Goal: Information Seeking & Learning: Learn about a topic

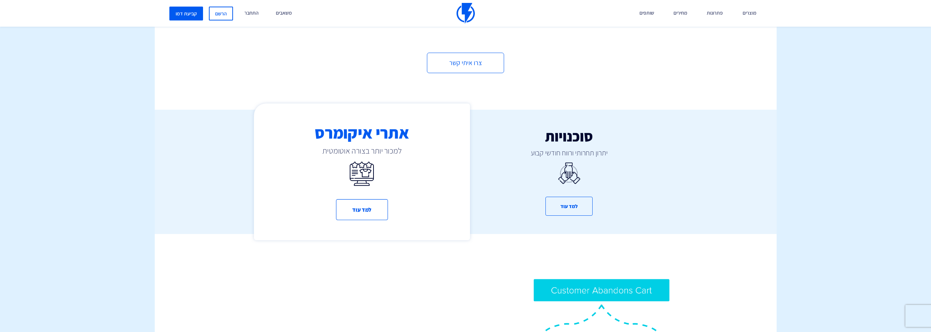
scroll to position [335, 0]
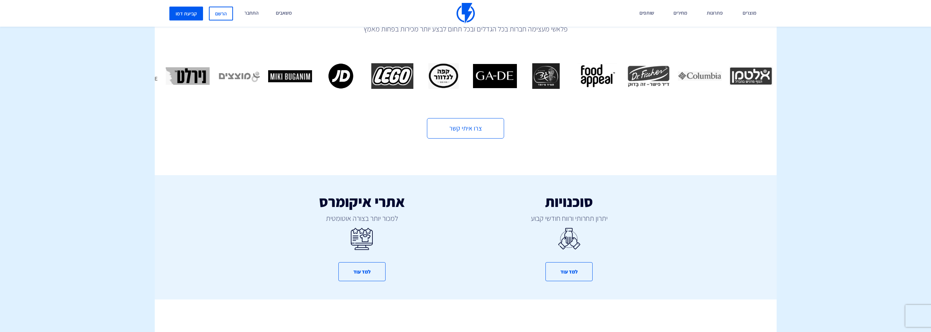
drag, startPoint x: 355, startPoint y: 85, endPoint x: 709, endPoint y: 76, distance: 354.1
click at [709, 76] on div "מותגים מובילים שבחרו בנו פלאשי מעצימה חברות בכל הגדלים ובכל תחום לבצע יותר מכיר…" at bounding box center [466, 67] width 622 height 143
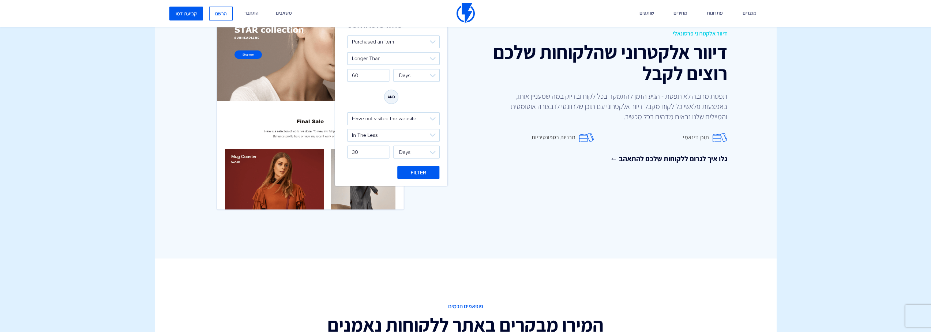
scroll to position [951, 0]
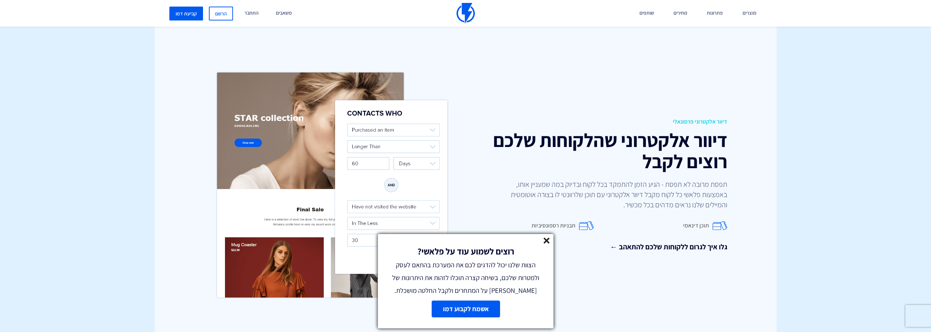
click at [547, 234] on div "רוצים לשמוע עוד על פלאשי? הצוות שלנו יכול להדגים לכם את המערכת בהתאם לעסק ולמטר…" at bounding box center [466, 265] width 176 height 63
click at [549, 237] on div "רוצים לשמוע עוד על פלאשי? הצוות שלנו יכול להדגים לכם את המערכת בהתאם לעסק ולמטר…" at bounding box center [466, 265] width 176 height 63
click at [548, 238] on icon at bounding box center [546, 241] width 6 height 6
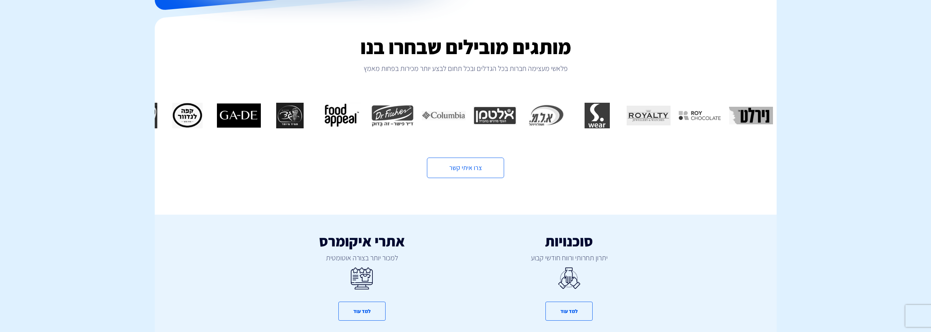
scroll to position [0, 0]
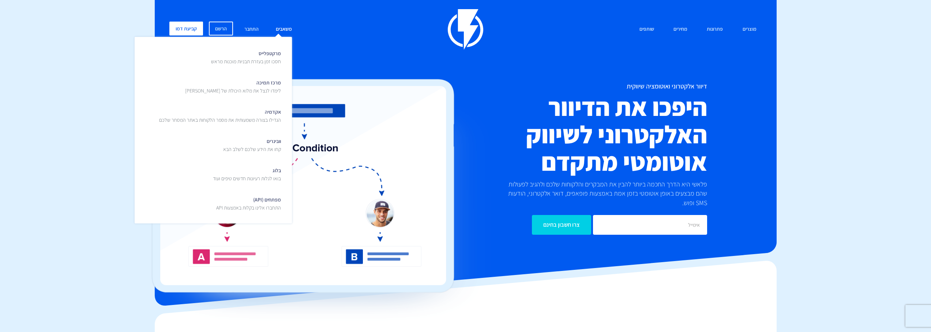
click at [274, 30] on link "משאבים" at bounding box center [283, 30] width 27 height 16
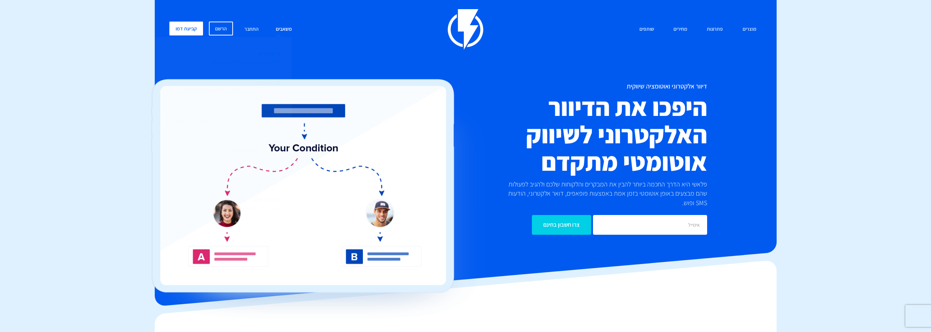
click at [276, 60] on p "חסכו זמן בעזרת תבניות מוכנות מראש" at bounding box center [246, 61] width 70 height 7
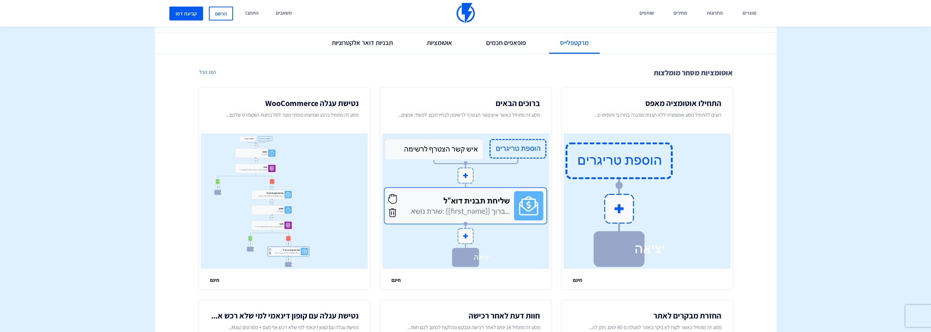
scroll to position [159, 0]
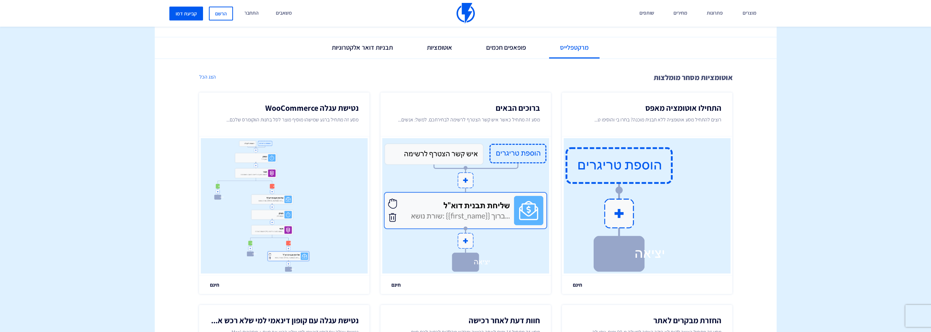
click at [498, 57] on ul "מרקטפלייס פופאפים חכמים אוטומציות תבניות דואר אלקטרוניות" at bounding box center [466, 48] width 622 height 22
click at [493, 54] on link "פופאפים חכמים" at bounding box center [506, 47] width 62 height 20
click at [450, 50] on link "אוטומציות" at bounding box center [439, 47] width 47 height 20
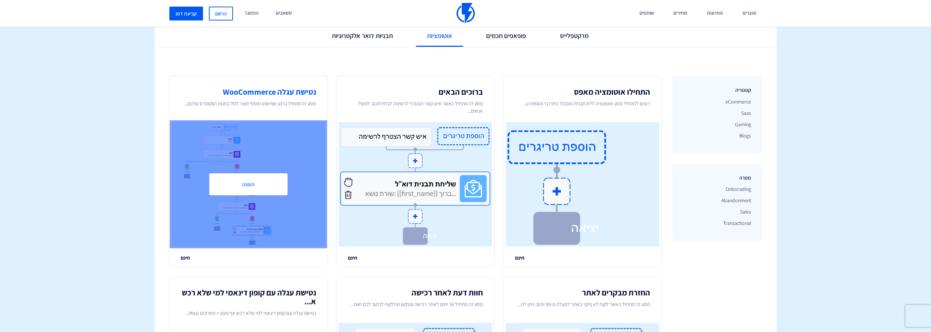
scroll to position [177, 0]
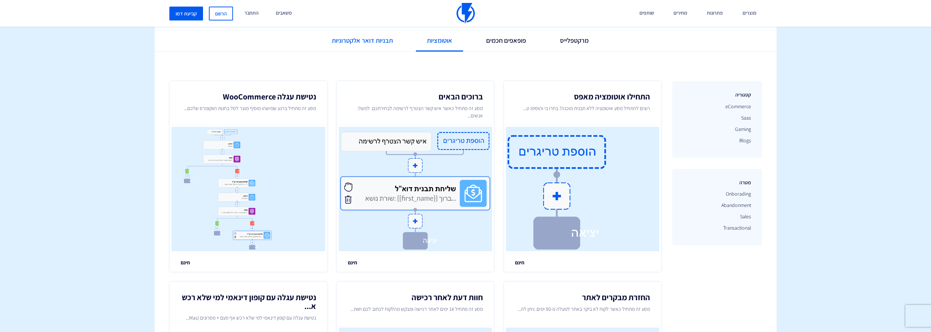
click at [381, 38] on link "תבניות דואר אלקטרוניות" at bounding box center [362, 40] width 83 height 20
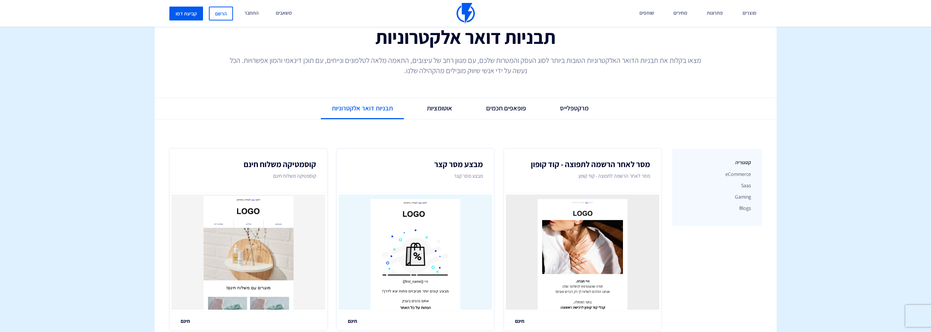
scroll to position [188, 0]
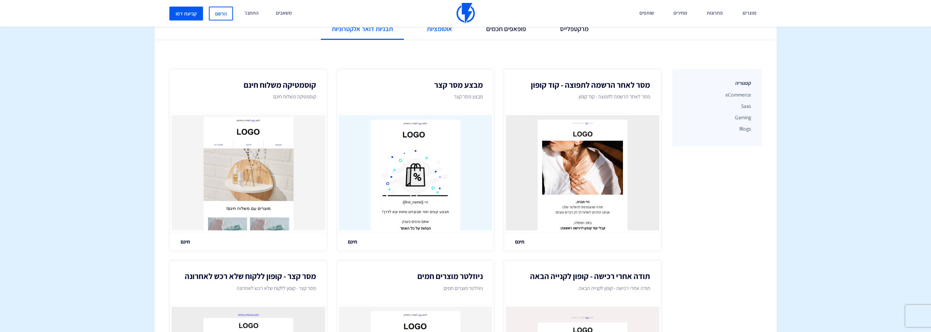
click at [428, 32] on link "אוטומציות" at bounding box center [439, 29] width 47 height 20
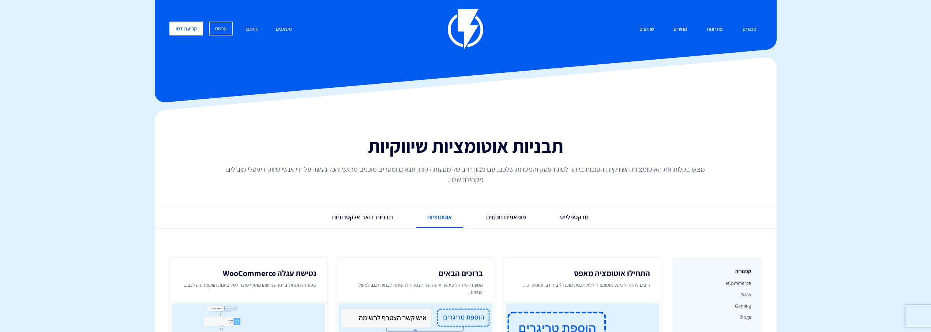
click at [683, 31] on link "מחירים" at bounding box center [680, 30] width 25 height 16
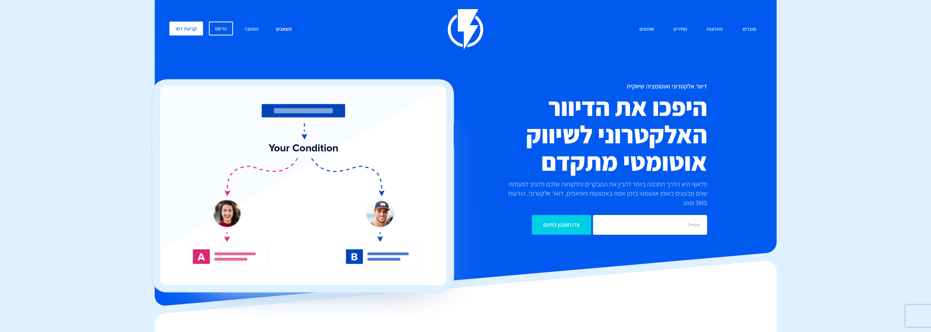
click at [264, 171] on span "בלוג בואו לגלות רעיונות חדשים טיפים ועוד" at bounding box center [247, 173] width 68 height 17
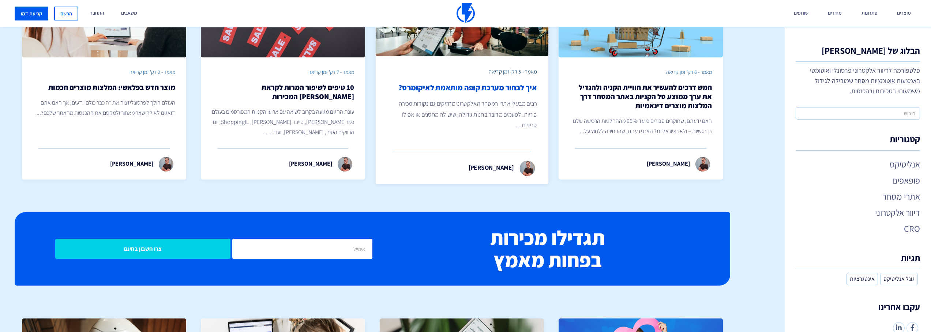
scroll to position [468, 0]
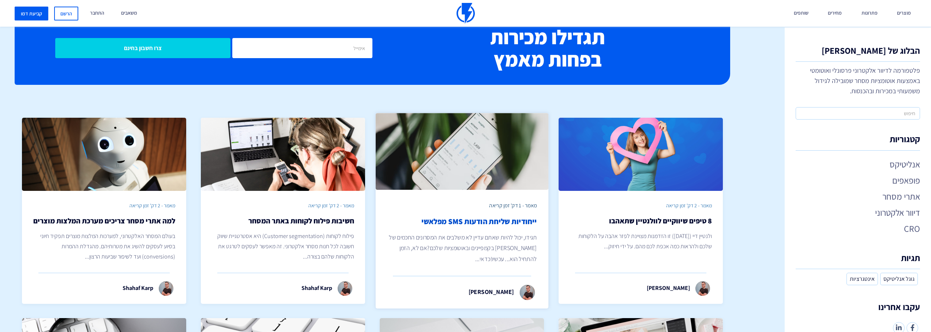
click at [412, 141] on img at bounding box center [461, 151] width 173 height 77
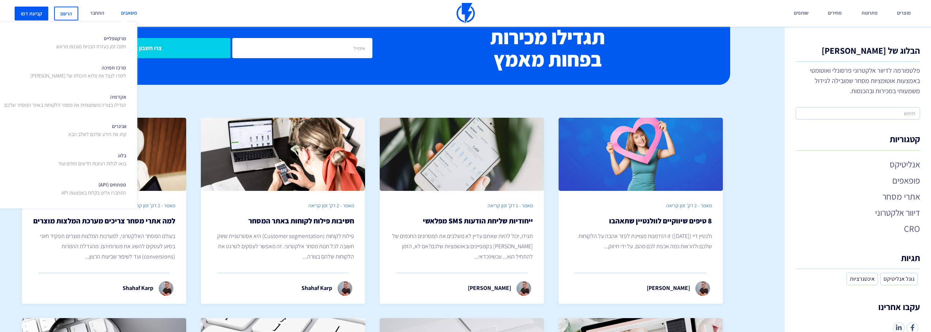
click at [122, 11] on link "משאבים" at bounding box center [129, 13] width 27 height 27
click at [113, 183] on span "מפתחים (API) התחברו אלינו בקלות באמצעות API" at bounding box center [93, 187] width 65 height 17
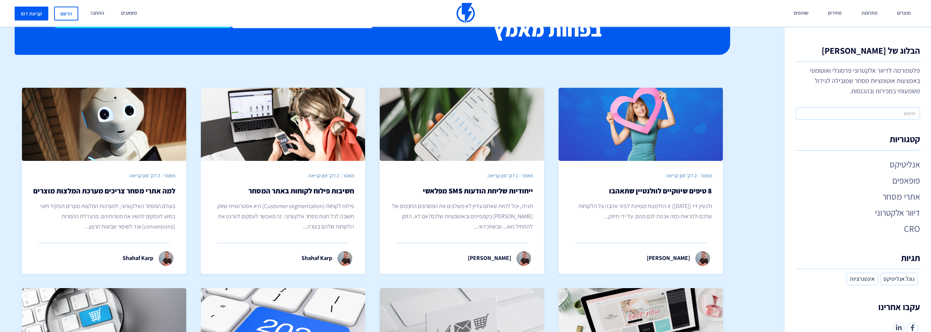
scroll to position [0, 0]
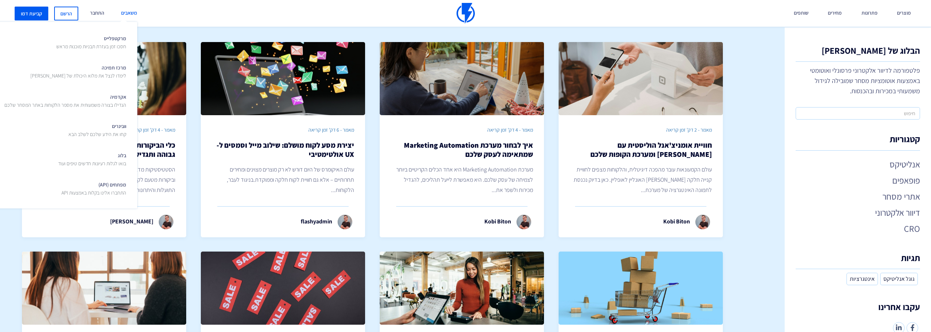
click at [124, 15] on link "משאבים" at bounding box center [129, 13] width 27 height 27
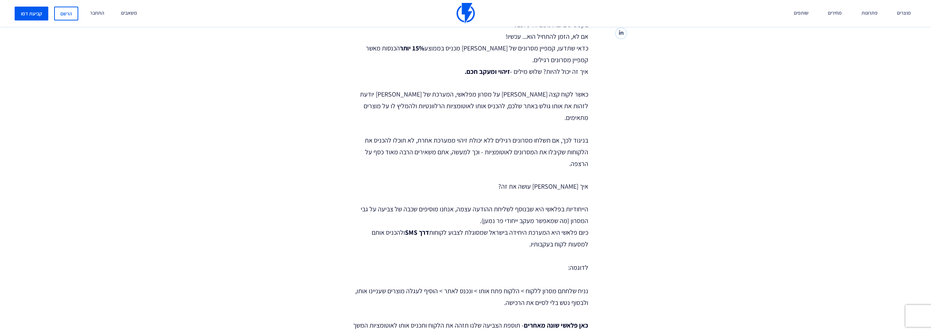
scroll to position [363, 0]
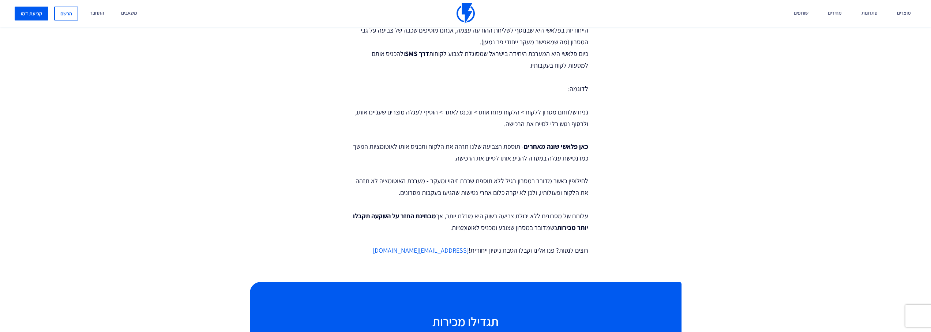
drag, startPoint x: 410, startPoint y: 141, endPoint x: 620, endPoint y: 133, distance: 210.4
click at [621, 133] on div "תגידו, יכול להיות שאתם עדיין לא משלבים את המסרונים החכמים של [PERSON_NAME] בקמפ…" at bounding box center [466, 55] width 366 height 453
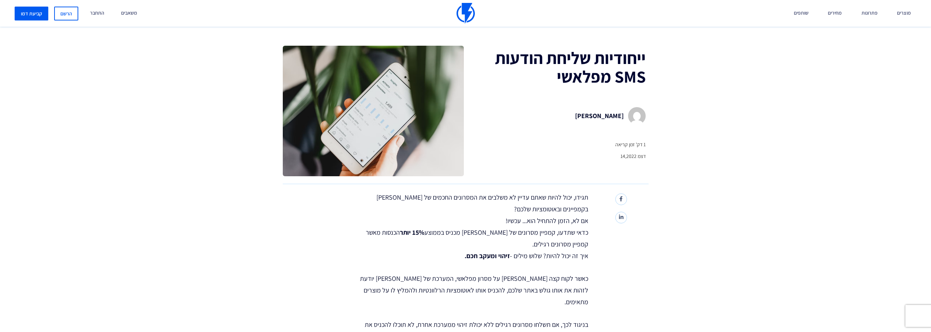
scroll to position [291, 0]
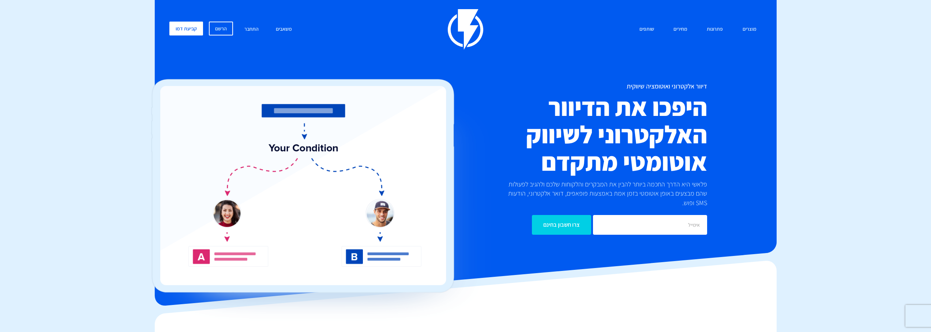
scroll to position [201, 0]
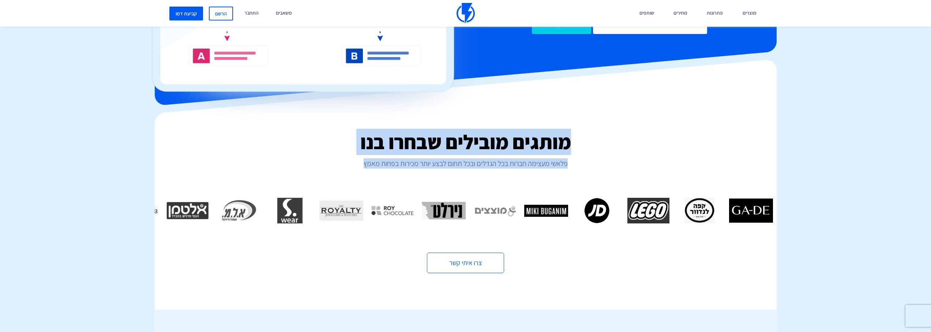
drag, startPoint x: 624, startPoint y: 137, endPoint x: 358, endPoint y: 152, distance: 267.0
click at [358, 152] on div "מותגים מובילים שבחרו בנו פלאשי מעצימה חברות בכל הגדלים ובכל תחום לבצע יותר מכיר…" at bounding box center [466, 202] width 622 height 143
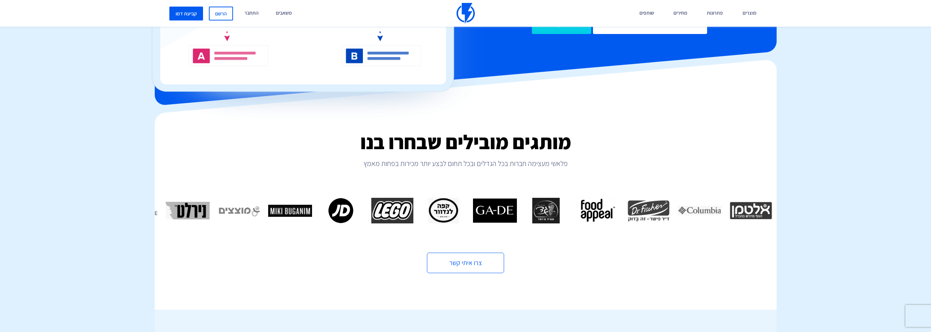
drag, startPoint x: 149, startPoint y: 208, endPoint x: 440, endPoint y: 193, distance: 291.1
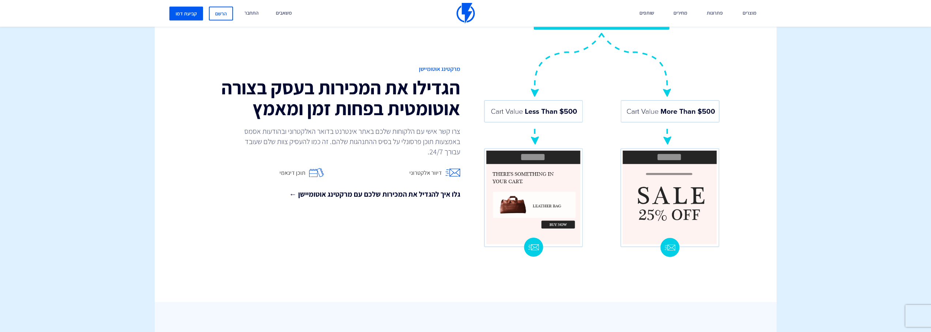
scroll to position [765, 0]
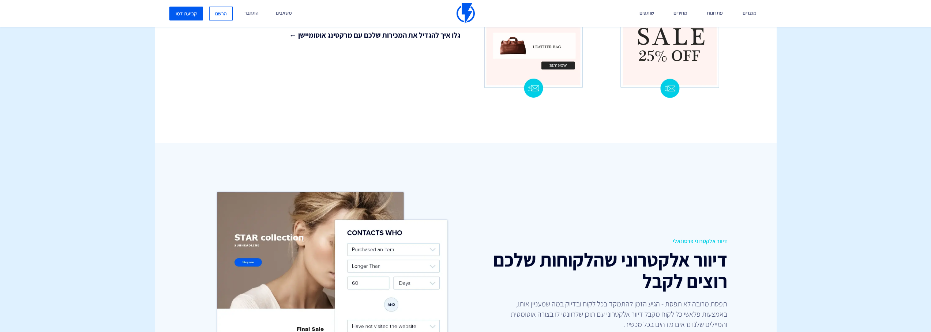
scroll to position [869, 0]
